Goal: Task Accomplishment & Management: Use online tool/utility

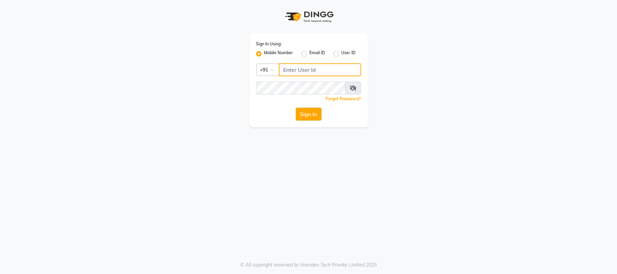
type input "7219821253"
click at [307, 112] on button "Sign In" at bounding box center [309, 114] width 26 height 13
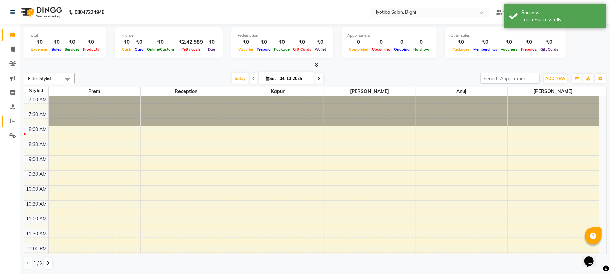
click at [7, 117] on link "Reports" at bounding box center [10, 121] width 16 height 11
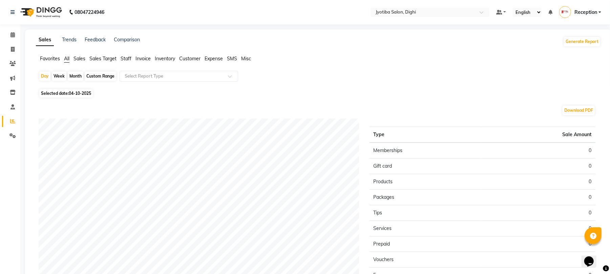
click at [57, 73] on div "Week" at bounding box center [59, 75] width 15 height 9
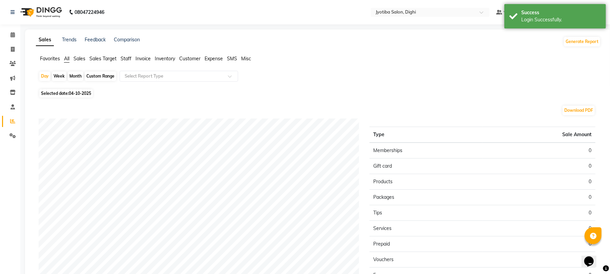
select select "10"
select select "2025"
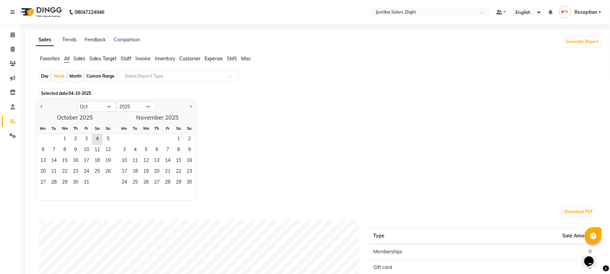
click at [41, 73] on div "Day" at bounding box center [44, 75] width 11 height 9
select select "10"
select select "2025"
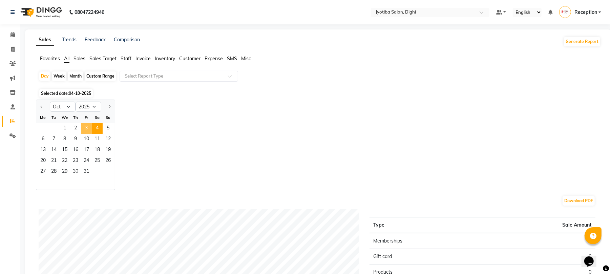
click at [83, 129] on span "3" at bounding box center [86, 128] width 11 height 11
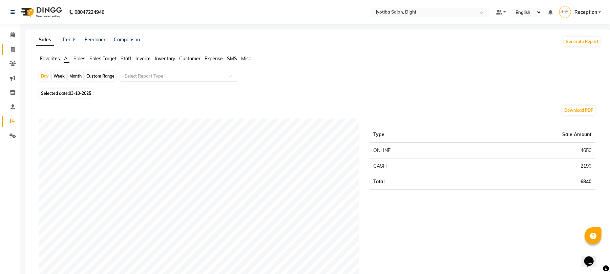
click at [11, 44] on link "Invoice" at bounding box center [10, 49] width 16 height 11
select select "service"
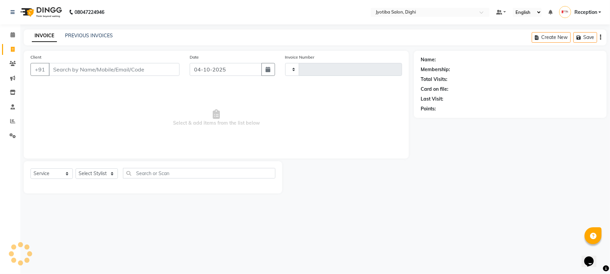
type input "1516"
select select "643"
